Goal: Task Accomplishment & Management: Use online tool/utility

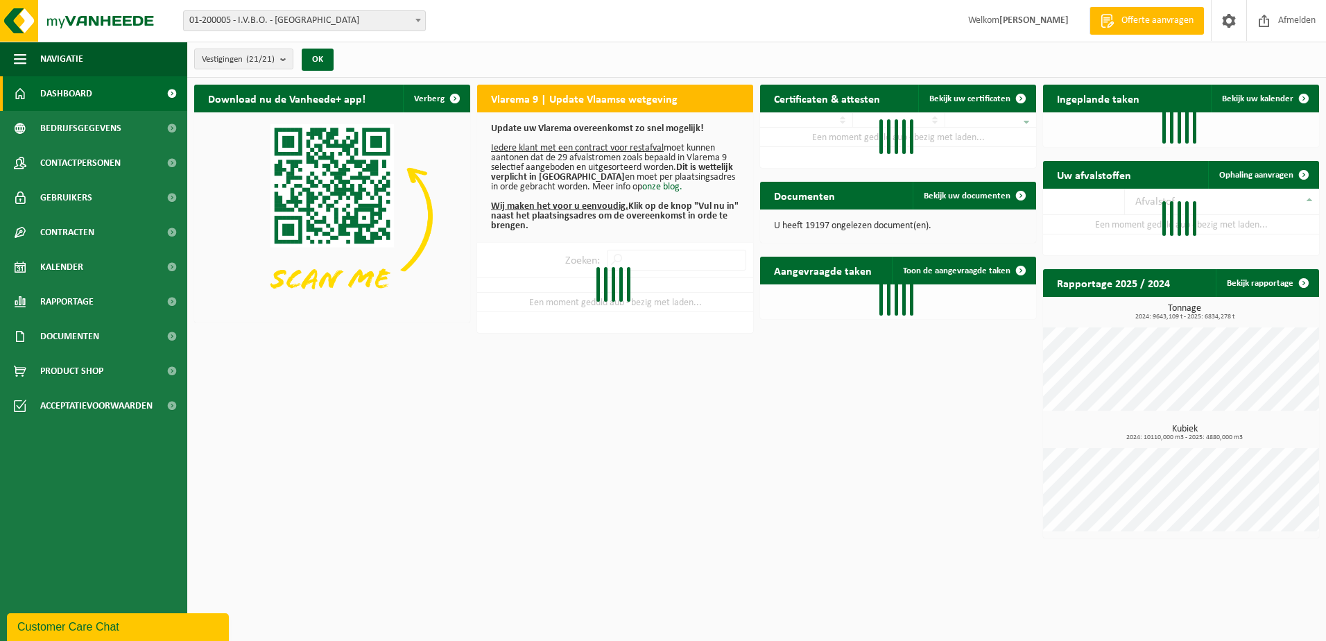
click at [414, 22] on span at bounding box center [418, 20] width 14 height 18
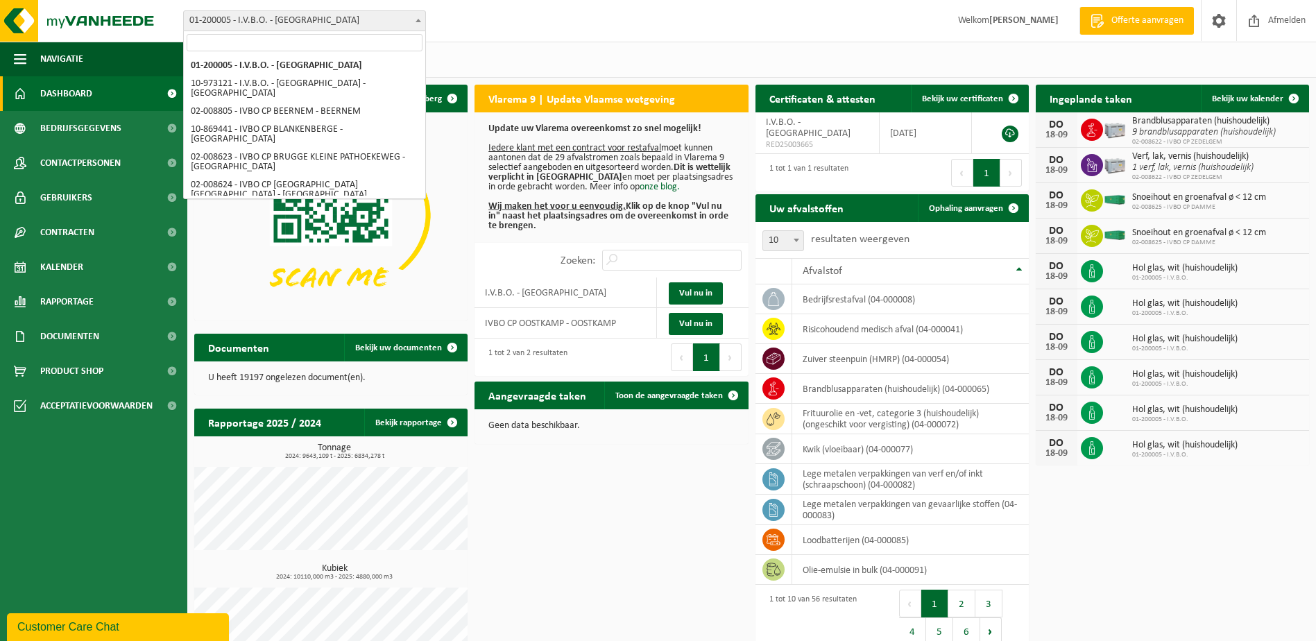
select select "5344"
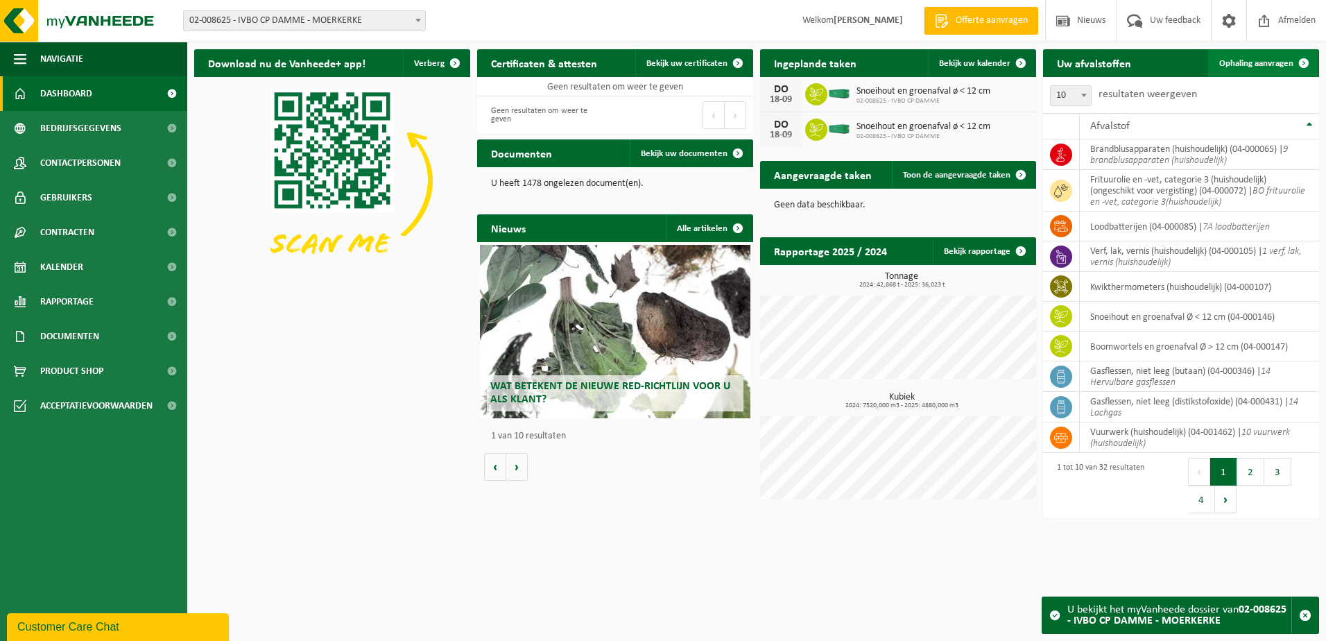
click at [1271, 68] on span "Ophaling aanvragen" at bounding box center [1256, 63] width 74 height 9
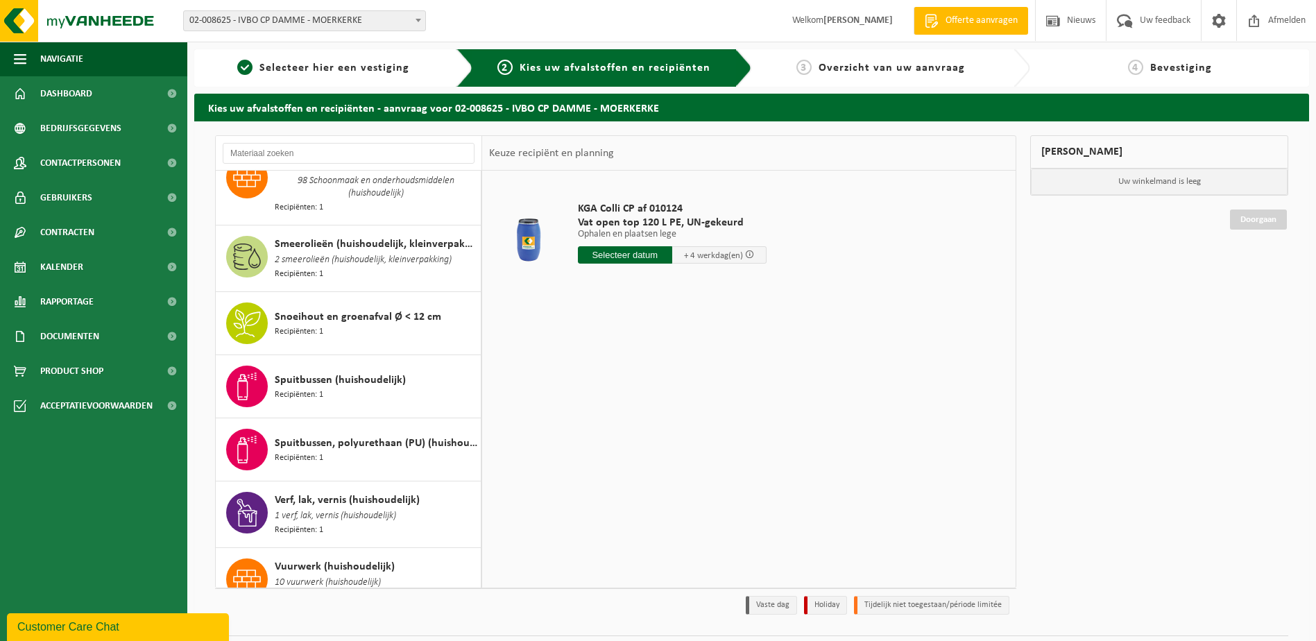
scroll to position [1715, 0]
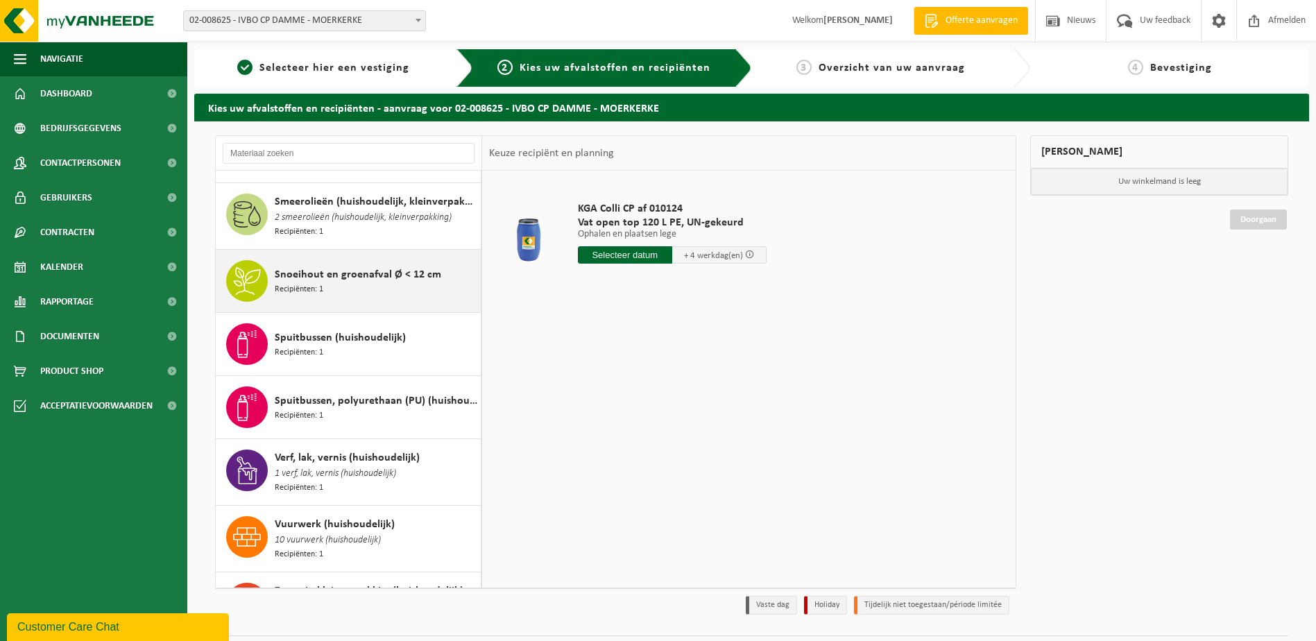
click at [366, 260] on div "Snoeihout en groenafval Ø < 12 cm Recipiënten: 1" at bounding box center [376, 281] width 203 height 42
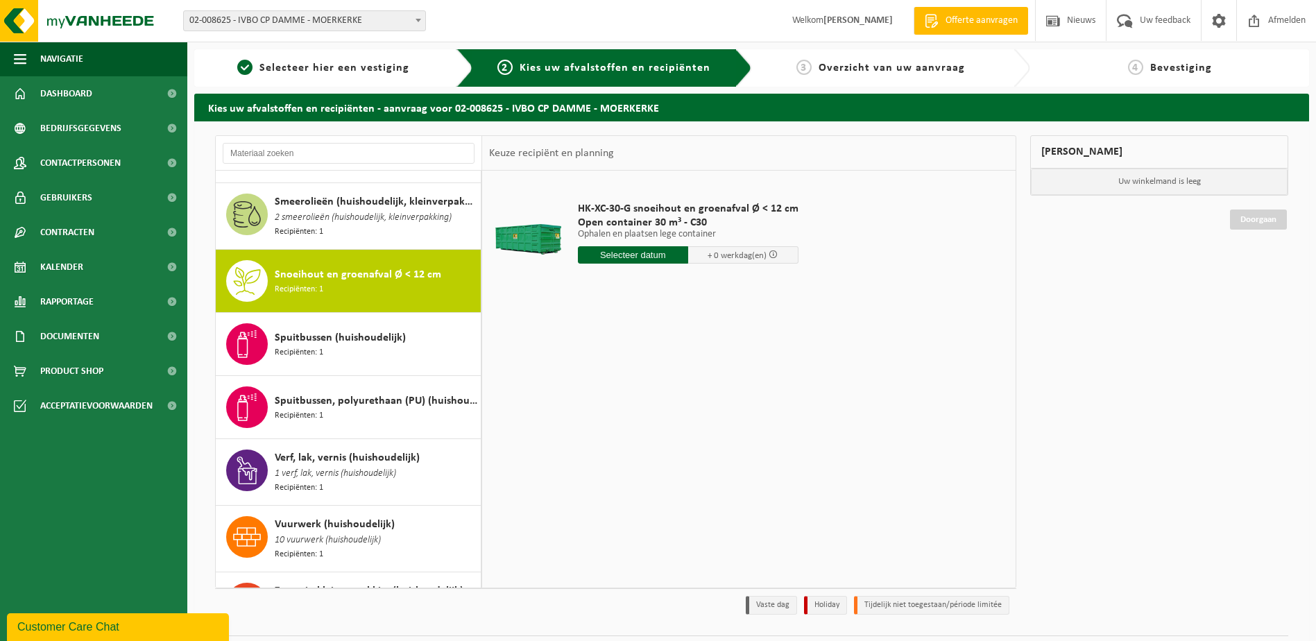
click at [628, 258] on input "text" at bounding box center [633, 254] width 110 height 17
click at [692, 382] on div "19" at bounding box center [688, 378] width 24 height 22
type input "Van 2025-09-19"
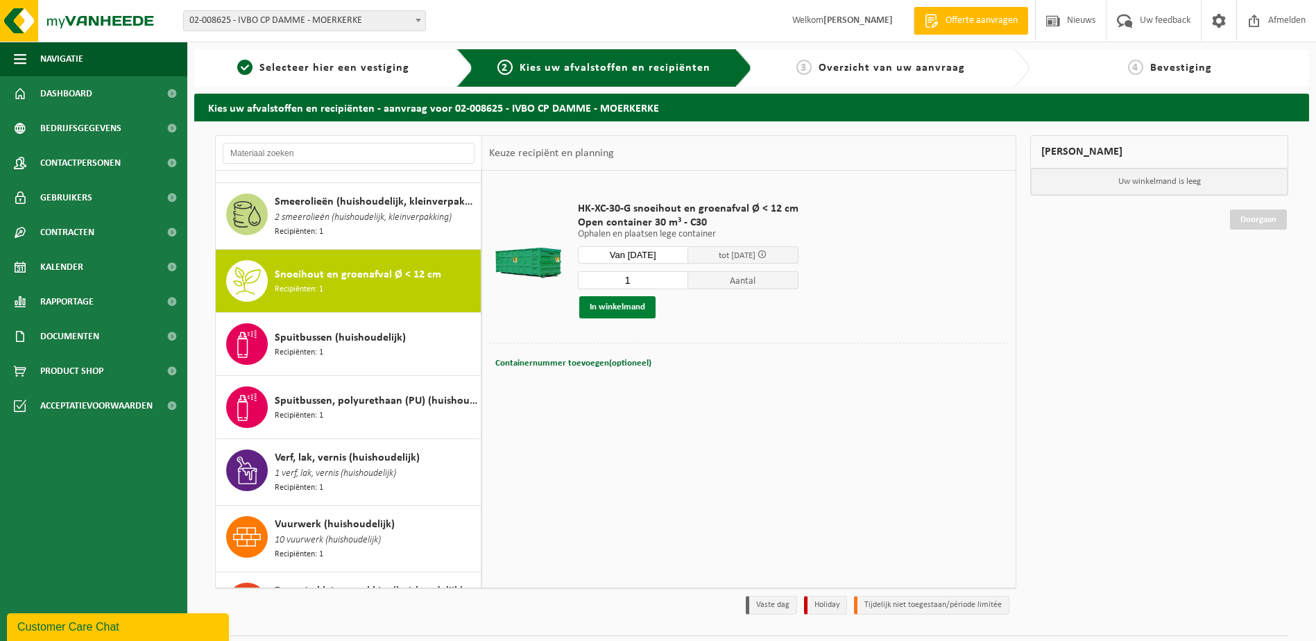
click at [604, 307] on button "In winkelmand" at bounding box center [617, 307] width 76 height 22
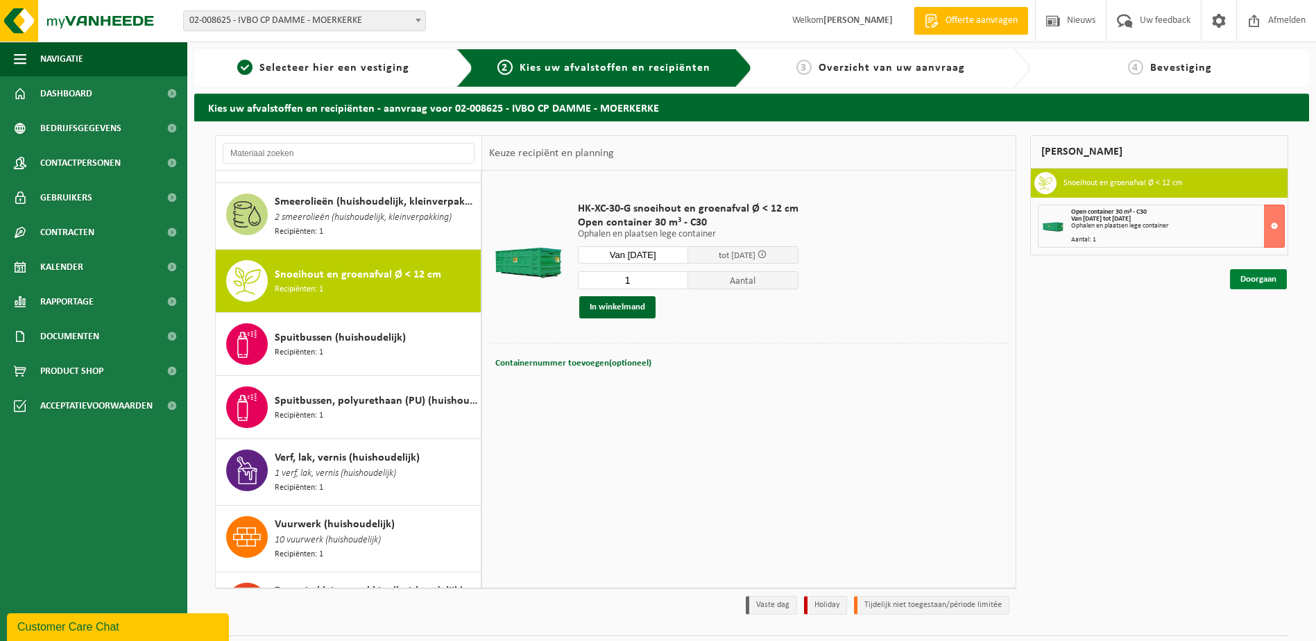
click at [1247, 284] on link "Doorgaan" at bounding box center [1258, 279] width 57 height 20
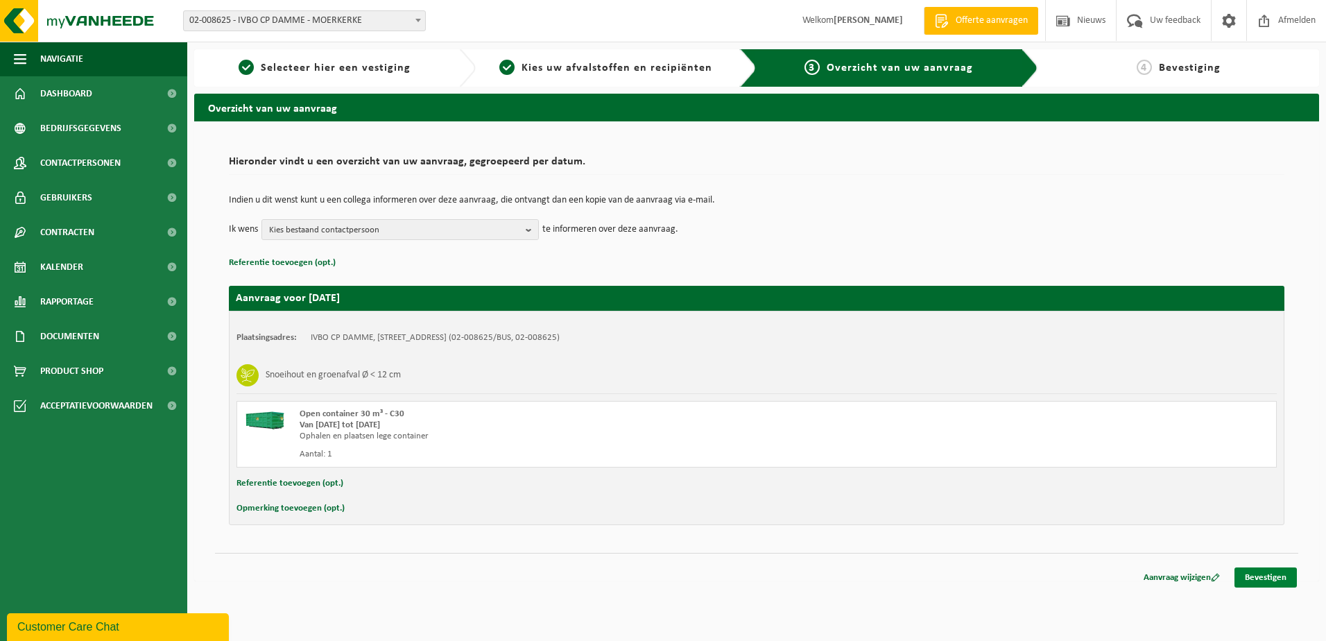
click at [1280, 581] on link "Bevestigen" at bounding box center [1266, 577] width 62 height 20
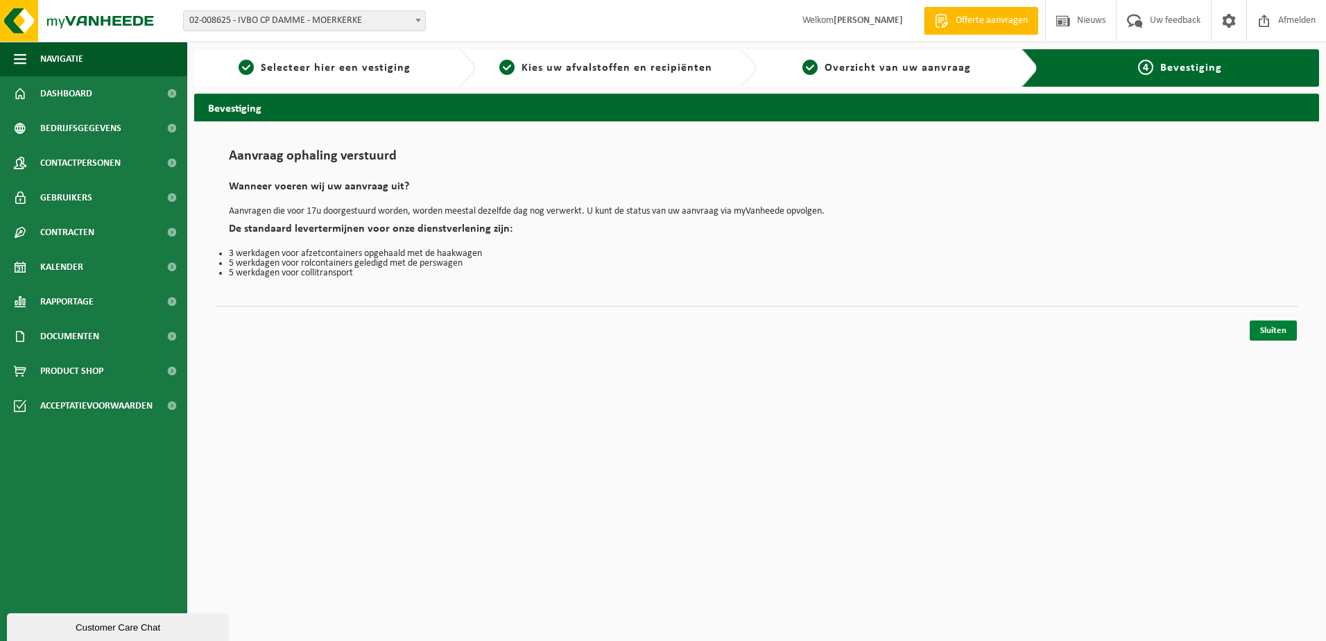
click at [1281, 338] on link "Sluiten" at bounding box center [1273, 330] width 47 height 20
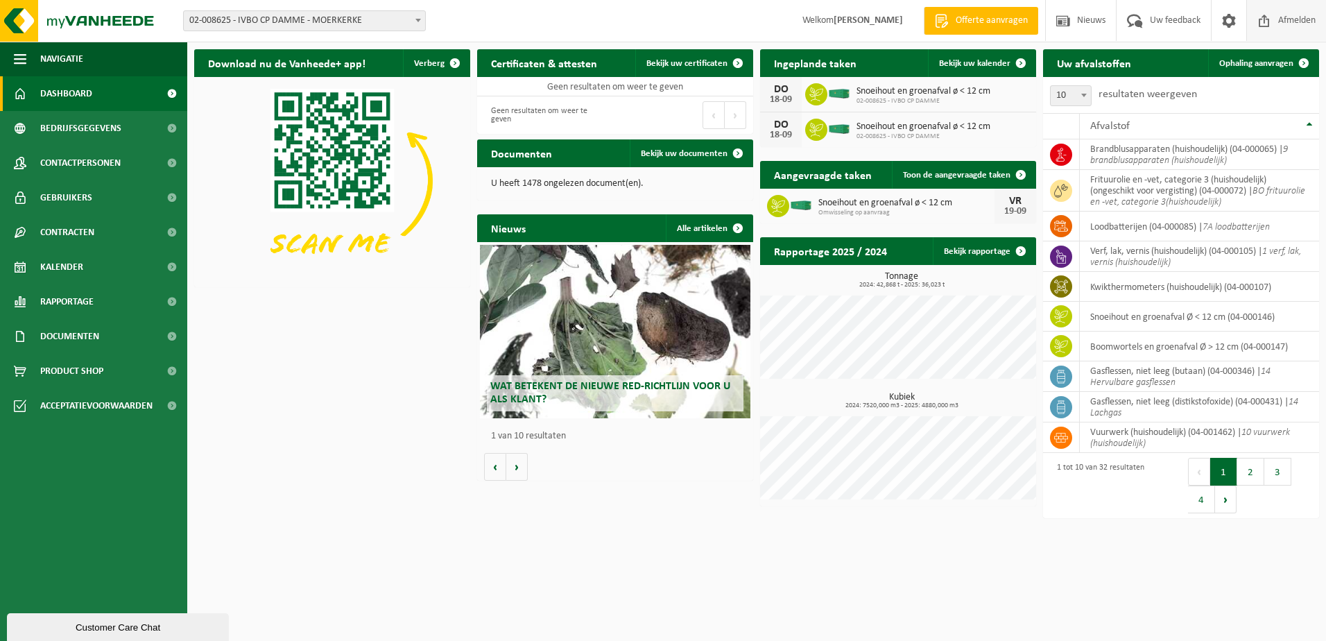
click at [1281, 18] on span "Afmelden" at bounding box center [1297, 20] width 44 height 41
